Goal: Manage account settings

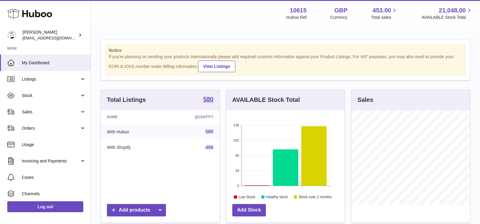
scroll to position [95, 118]
click at [291, 12] on strong "10615" at bounding box center [298, 10] width 17 height 8
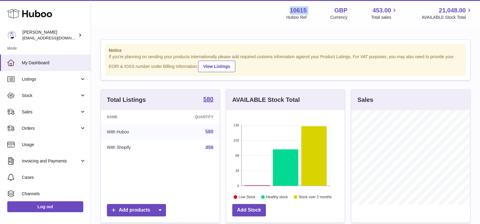
click at [291, 12] on strong "10615" at bounding box center [298, 10] width 17 height 8
copy div "10615"
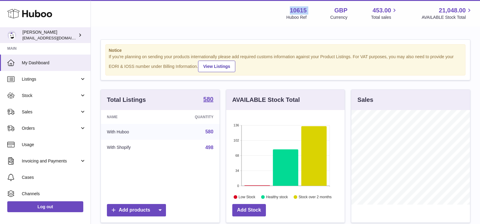
click at [24, 34] on div "[PERSON_NAME] [EMAIL_ADDRESS][DOMAIN_NAME]" at bounding box center [49, 35] width 55 height 12
click at [24, 34] on div "Ian Cruickshank fulfillment@fable.com" at bounding box center [49, 35] width 55 height 12
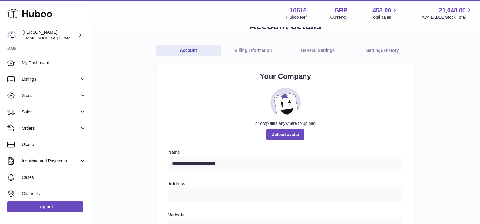
scroll to position [30, 0]
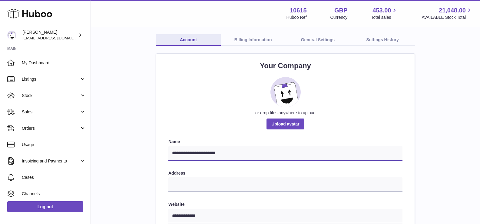
click at [251, 153] on input "**********" at bounding box center [285, 153] width 234 height 15
